Goal: Task Accomplishment & Management: Use online tool/utility

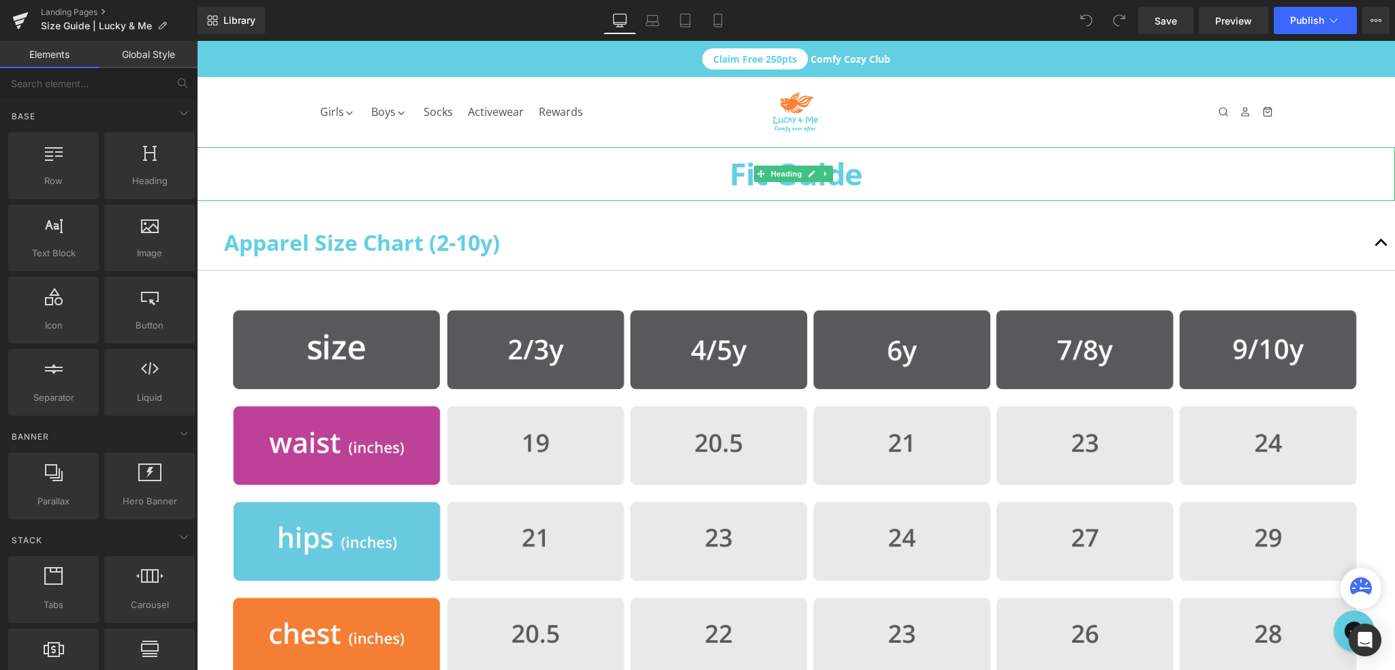
click at [740, 182] on h1 "Fit Guide" at bounding box center [796, 174] width 1198 height 54
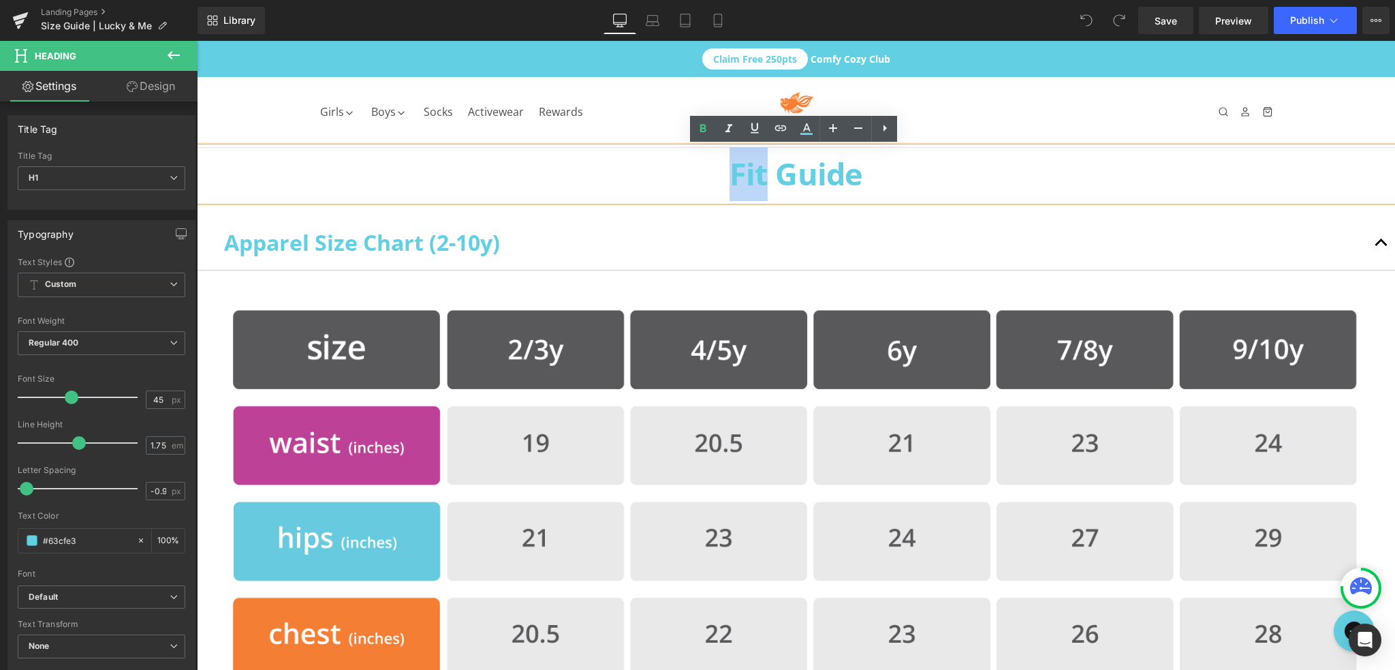
drag, startPoint x: 763, startPoint y: 178, endPoint x: 730, endPoint y: 179, distance: 33.4
click at [730, 179] on h1 "Fit Guide" at bounding box center [796, 174] width 1198 height 54
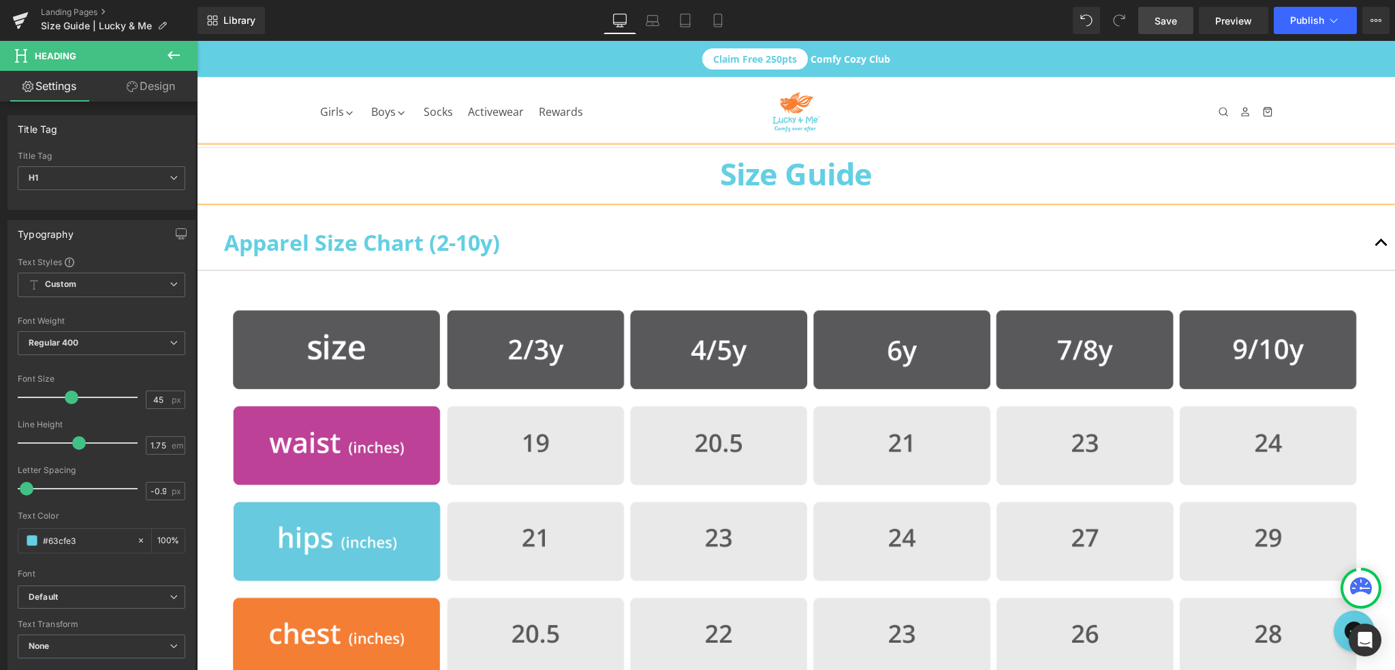
click at [1163, 21] on span "Save" at bounding box center [1166, 21] width 22 height 14
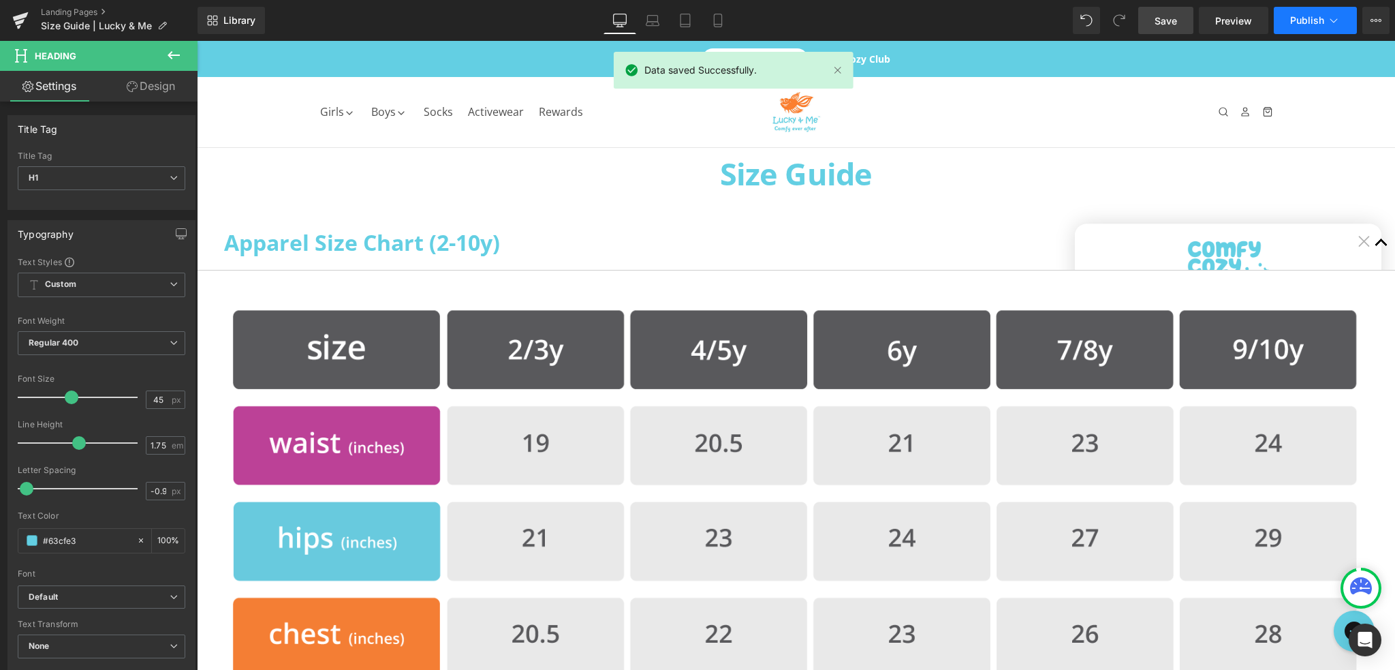
click at [1313, 17] on span "Publish" at bounding box center [1307, 20] width 34 height 11
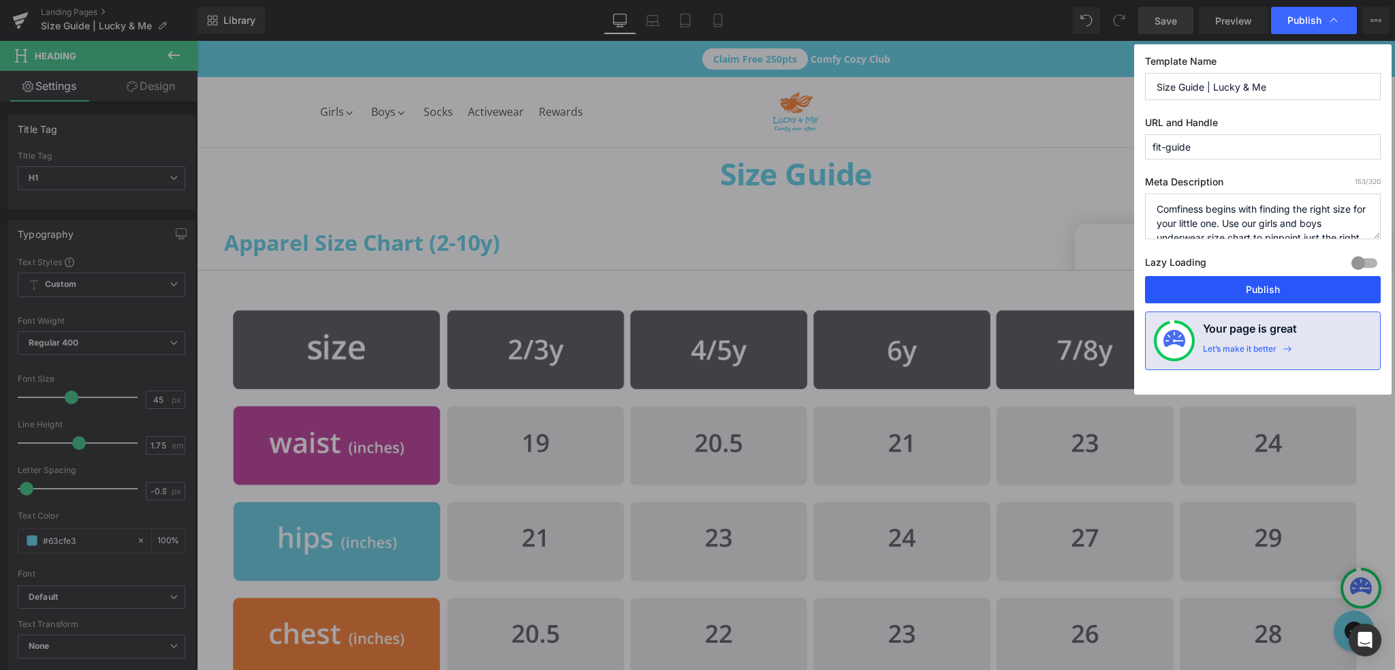
click at [1240, 289] on button "Publish" at bounding box center [1263, 289] width 236 height 27
